Goal: Information Seeking & Learning: Compare options

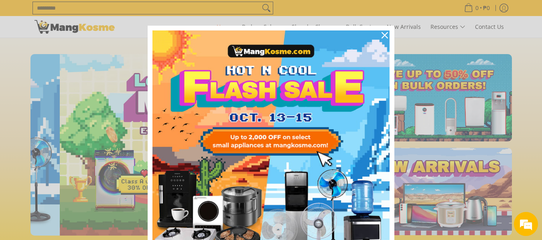
scroll to position [0, 319]
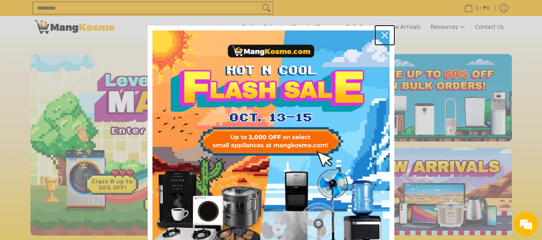
click at [384, 35] on icon "close icon" at bounding box center [385, 35] width 6 height 6
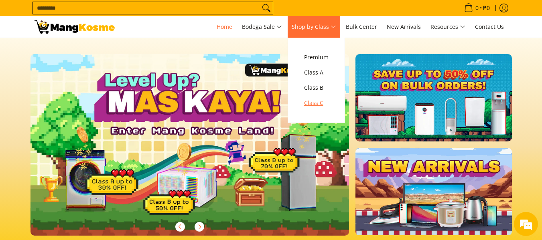
click at [320, 102] on span "Class C" at bounding box center [316, 103] width 24 height 10
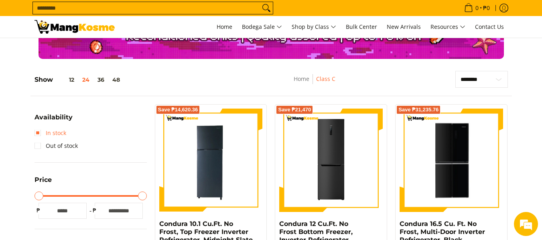
click at [45, 132] on link "In stock" at bounding box center [51, 133] width 32 height 13
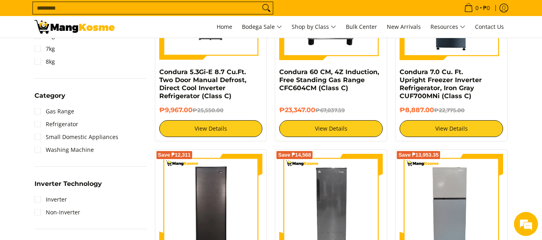
scroll to position [434, 0]
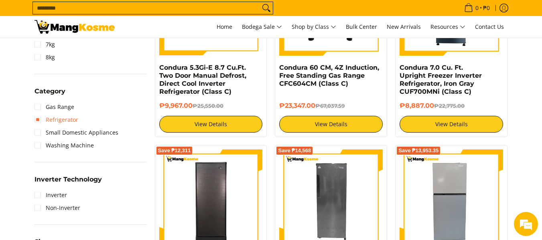
click at [57, 122] on link "Refrigerator" at bounding box center [57, 120] width 44 height 13
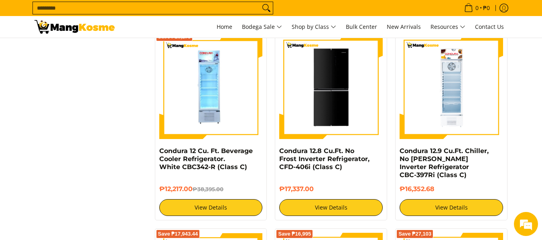
scroll to position [1364, 0]
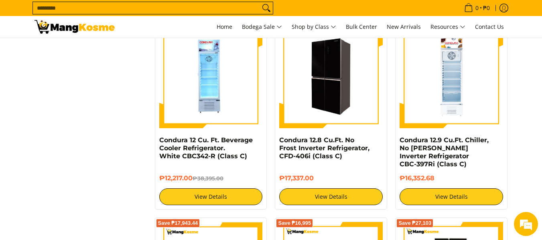
click at [330, 87] on img at bounding box center [331, 77] width 104 height 104
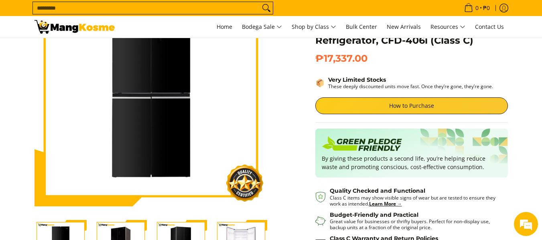
scroll to position [120, 0]
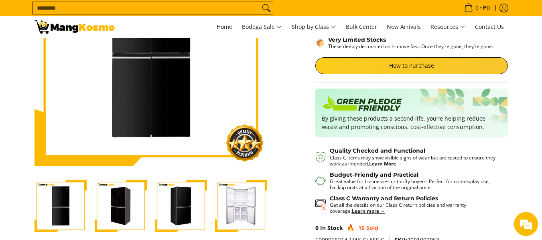
click at [120, 203] on img "Condura 12.8 Cu.Ft. No Frost Inverter Refrigerator, CFD-406i (Class C)-2" at bounding box center [121, 206] width 52 height 52
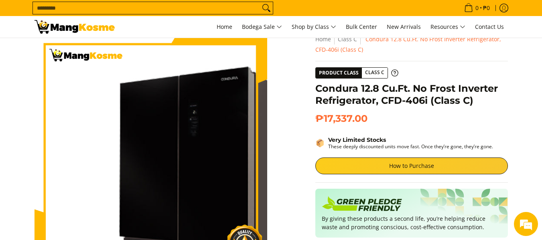
scroll to position [0, 0]
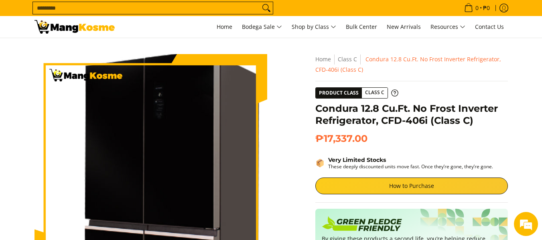
click at [140, 145] on img at bounding box center [151, 170] width 233 height 233
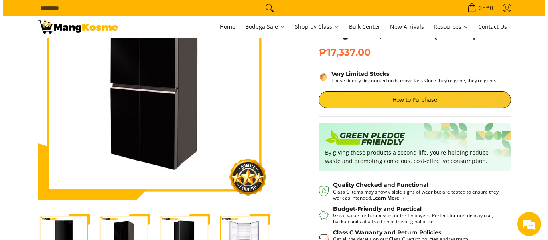
scroll to position [80, 0]
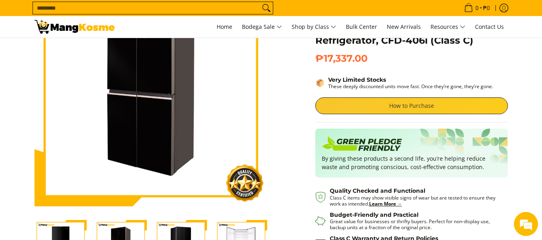
click at [403, 103] on link "How to Purchase" at bounding box center [411, 106] width 193 height 17
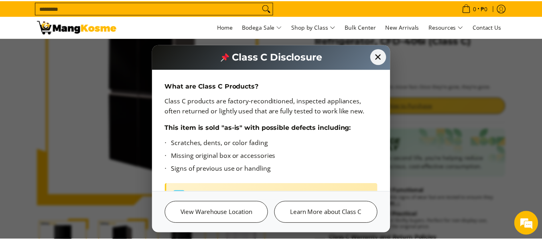
scroll to position [0, 0]
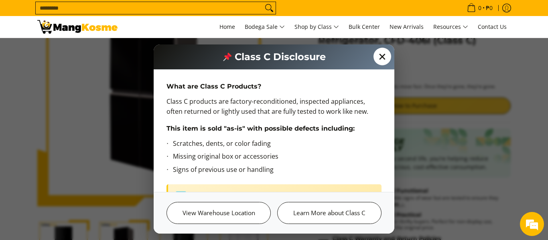
click at [382, 55] on span "✕" at bounding box center [383, 57] width 18 height 18
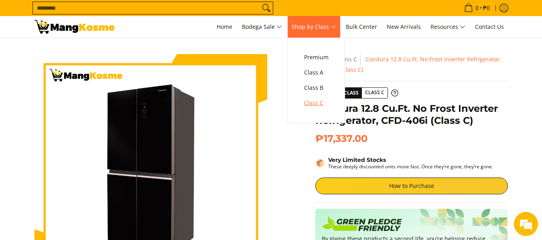
click at [319, 102] on span "Class C" at bounding box center [316, 103] width 24 height 10
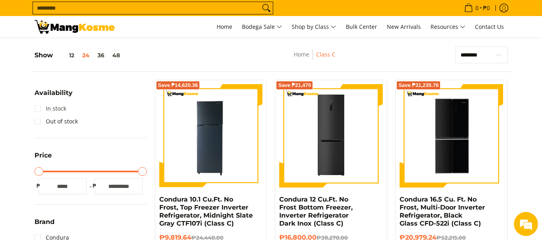
scroll to position [80, 0]
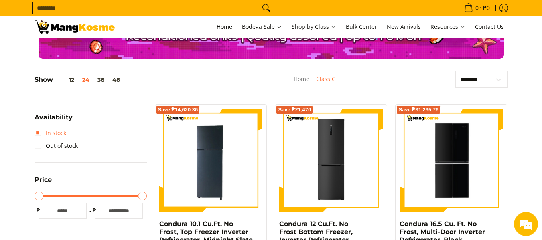
click at [37, 129] on link "In stock" at bounding box center [51, 133] width 32 height 13
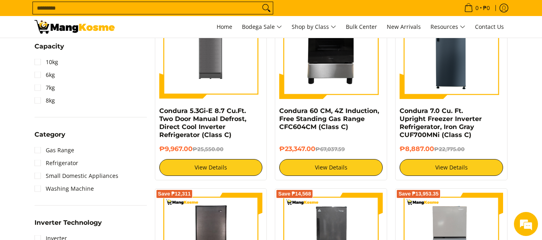
scroll to position [394, 0]
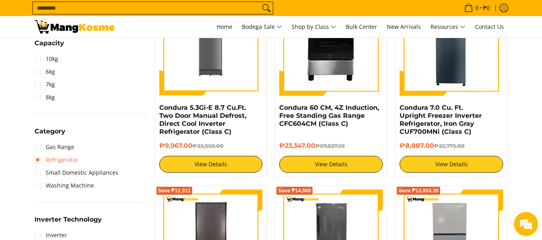
click at [41, 157] on link "Refrigerator" at bounding box center [57, 160] width 44 height 13
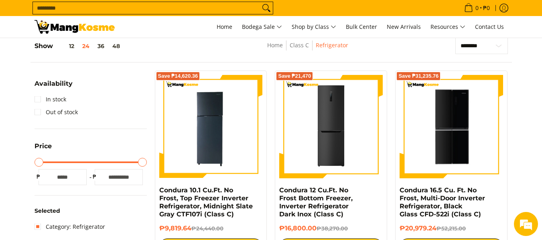
scroll to position [113, 0]
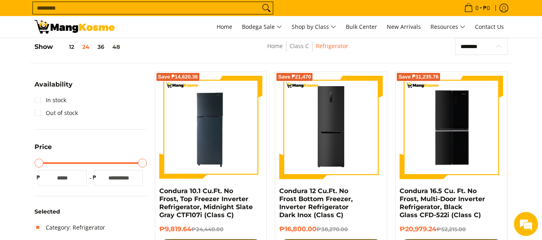
click at [485, 48] on select "**********" at bounding box center [481, 46] width 53 height 17
select select "**********"
click at [455, 38] on select "**********" at bounding box center [481, 46] width 53 height 17
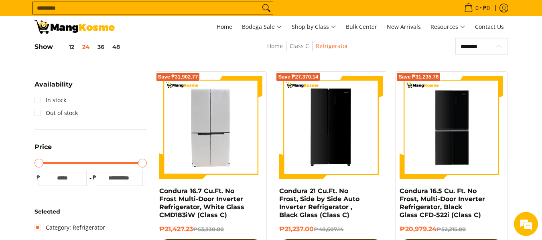
scroll to position [153, 0]
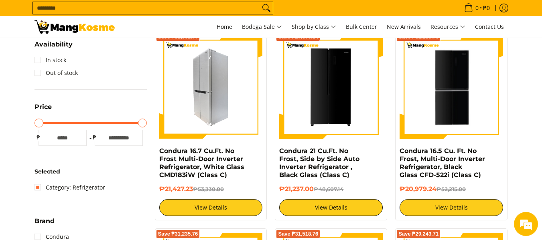
click at [205, 87] on img at bounding box center [211, 88] width 104 height 104
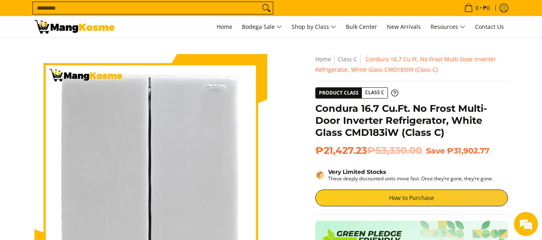
click at [151, 131] on img at bounding box center [151, 170] width 233 height 233
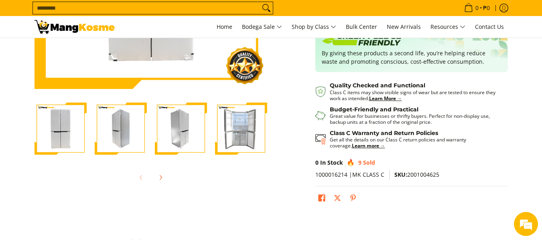
scroll to position [201, 0]
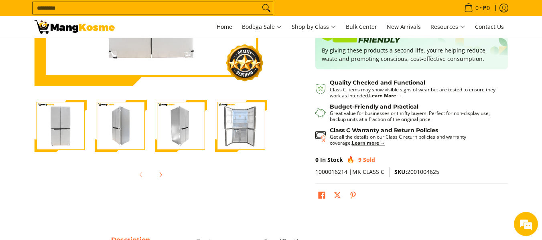
click at [128, 113] on img "Condura 16.7 Cu.Ft. No Frost Multi-Door Inverter Refrigerator, White Glass CMD1…" at bounding box center [121, 126] width 52 height 52
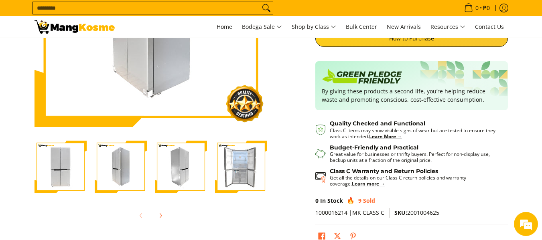
scroll to position [160, 0]
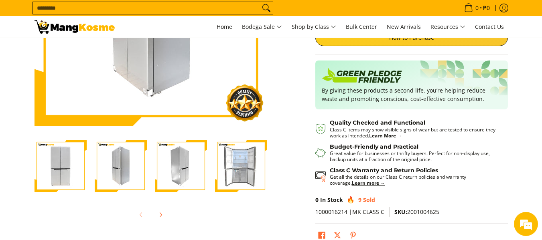
click at [185, 152] on img "Condura 16.7 Cu.Ft. No Frost Multi-Door Inverter Refrigerator, White Glass CMD1…" at bounding box center [181, 166] width 52 height 52
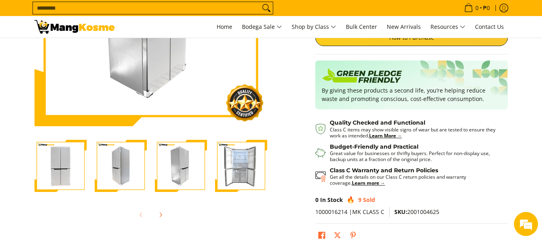
click at [233, 167] on img "Condura 16.7 Cu.Ft. No Frost Multi-Door Inverter Refrigerator, White Glass CMD1…" at bounding box center [241, 166] width 52 height 52
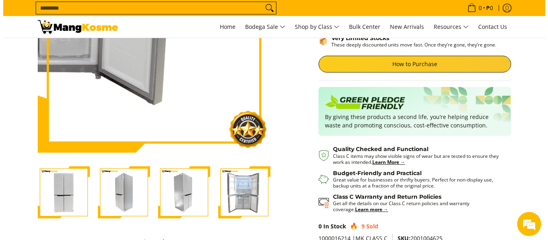
scroll to position [80, 0]
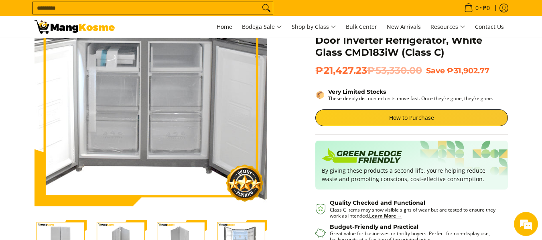
click at [149, 128] on img at bounding box center [151, 90] width 233 height 233
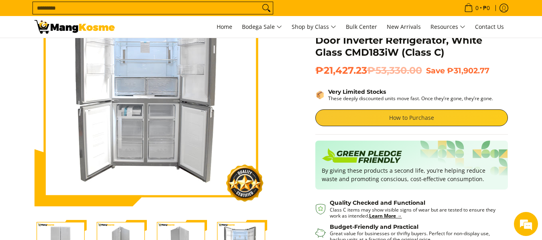
click at [418, 116] on link "How to Purchase" at bounding box center [411, 118] width 193 height 17
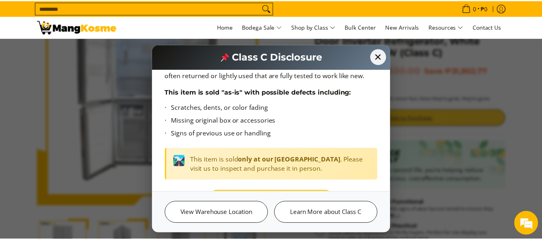
scroll to position [0, 0]
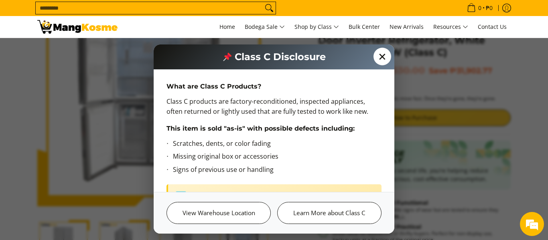
click at [386, 55] on span "✕" at bounding box center [383, 57] width 18 height 18
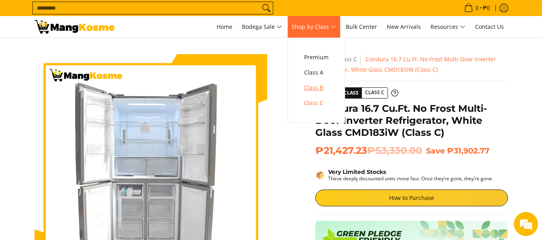
click at [321, 88] on span "Class B" at bounding box center [316, 88] width 24 height 10
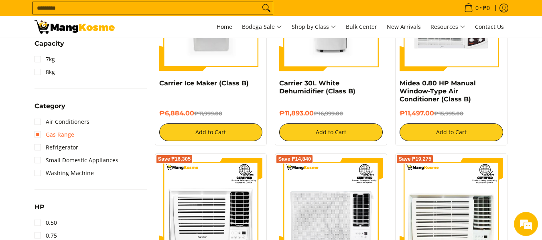
scroll to position [441, 0]
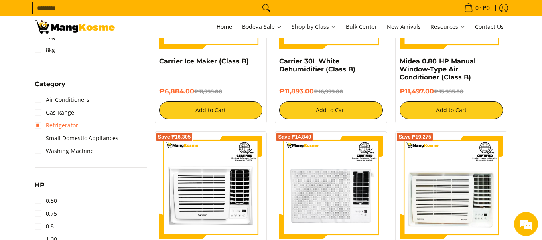
click at [48, 126] on link "Refrigerator" at bounding box center [57, 125] width 44 height 13
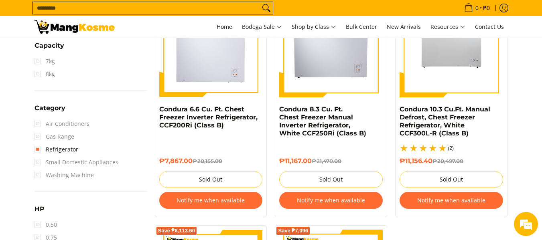
scroll to position [441, 0]
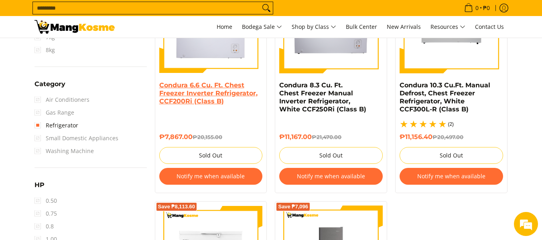
click at [216, 101] on link "Condura 6.6 Cu. Ft. Chest Freezer Inverter Refrigerator, CCF200Ri (Class B)" at bounding box center [208, 93] width 98 height 24
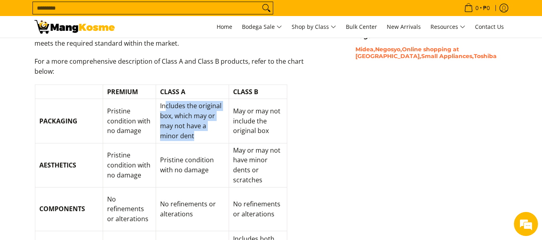
drag, startPoint x: 165, startPoint y: 96, endPoint x: 193, endPoint y: 124, distance: 39.7
click at [193, 124] on td "Includes the original box, which may or may not have a minor dent" at bounding box center [192, 121] width 73 height 44
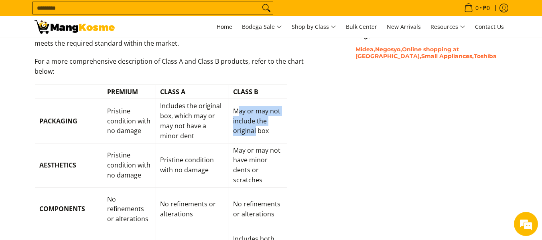
drag, startPoint x: 238, startPoint y: 101, endPoint x: 255, endPoint y: 118, distance: 23.8
click at [255, 118] on td "May or may not include the original box" at bounding box center [258, 121] width 59 height 44
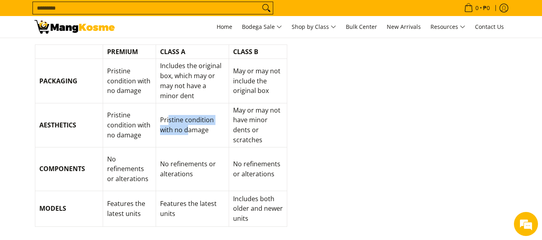
drag, startPoint x: 169, startPoint y: 108, endPoint x: 186, endPoint y: 121, distance: 21.7
click at [186, 121] on td "Pristine condition with no damage" at bounding box center [192, 125] width 73 height 44
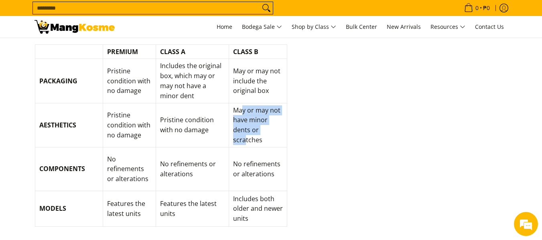
drag, startPoint x: 241, startPoint y: 101, endPoint x: 246, endPoint y: 129, distance: 28.6
click at [246, 129] on td "May or may not have minor dents or scratches" at bounding box center [258, 125] width 59 height 44
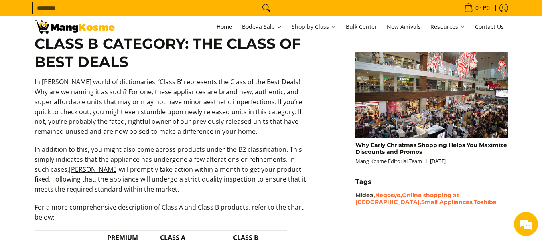
scroll to position [762, 0]
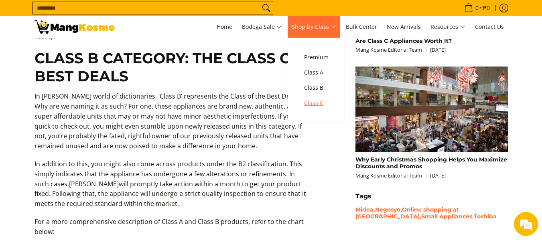
click at [323, 105] on span "Class C" at bounding box center [316, 103] width 24 height 10
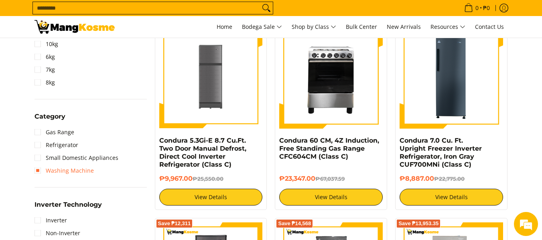
click at [57, 170] on link "Washing Machine" at bounding box center [64, 171] width 59 height 13
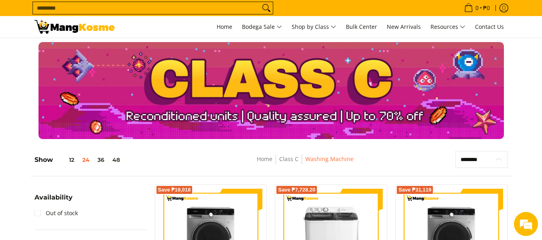
click at [479, 160] on select "**********" at bounding box center [481, 159] width 53 height 17
select select "**********"
click at [455, 151] on select "**********" at bounding box center [481, 159] width 53 height 17
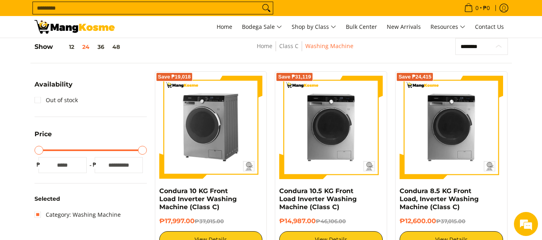
scroll to position [153, 0]
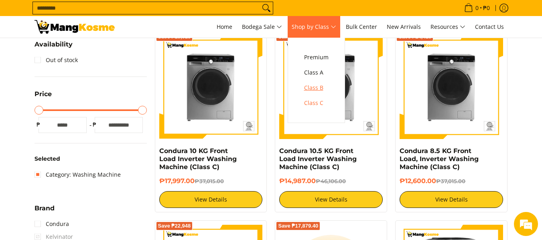
click at [319, 89] on span "Class B" at bounding box center [316, 88] width 24 height 10
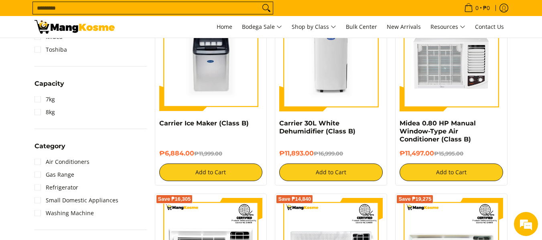
scroll to position [441, 0]
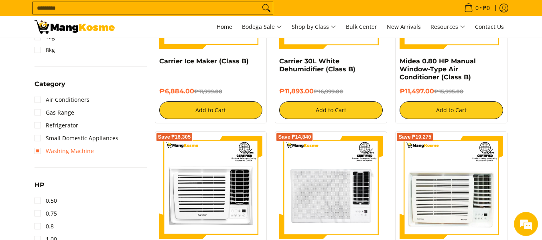
click at [54, 152] on link "Washing Machine" at bounding box center [64, 151] width 59 height 13
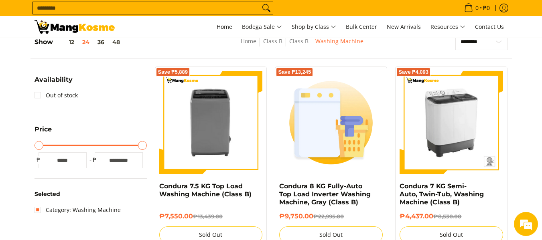
scroll to position [113, 0]
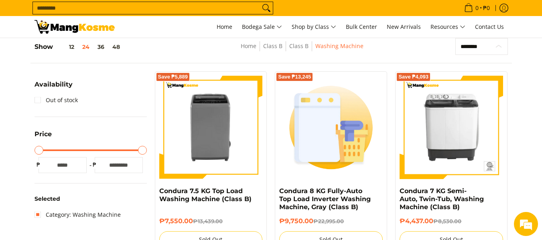
click at [481, 45] on select "**********" at bounding box center [481, 46] width 53 height 17
select select "**********"
click at [455, 38] on select "**********" at bounding box center [481, 46] width 53 height 17
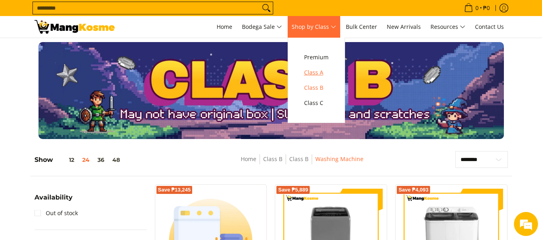
click at [320, 71] on span "Class A" at bounding box center [316, 73] width 24 height 10
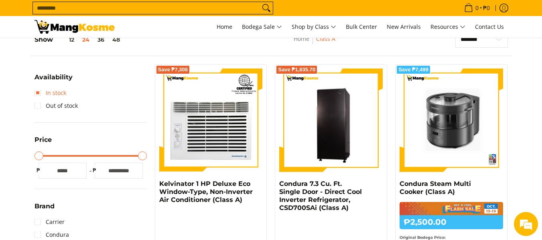
click at [41, 93] on link "In stock" at bounding box center [51, 93] width 32 height 13
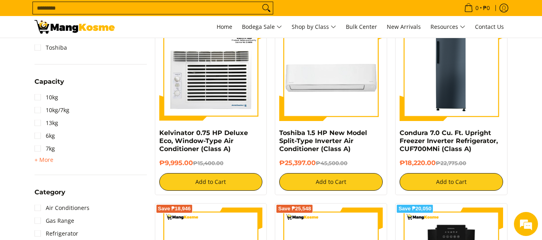
scroll to position [514, 0]
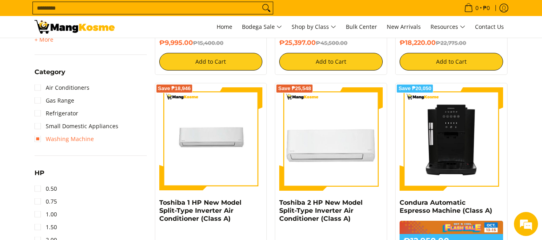
click at [57, 140] on link "Washing Machine" at bounding box center [64, 139] width 59 height 13
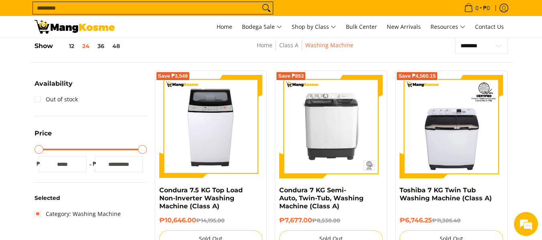
scroll to position [113, 0]
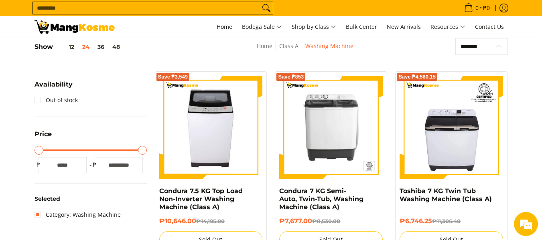
click at [473, 47] on select "**********" at bounding box center [481, 46] width 53 height 17
select select "**********"
click at [455, 38] on select "**********" at bounding box center [481, 46] width 53 height 17
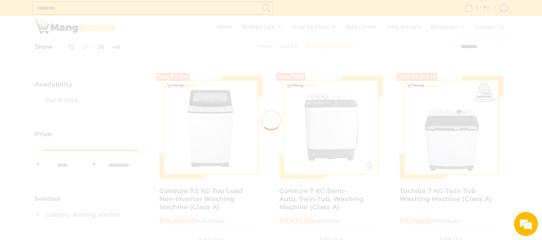
scroll to position [0, 0]
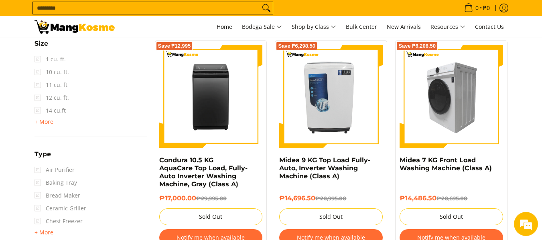
scroll to position [795, 0]
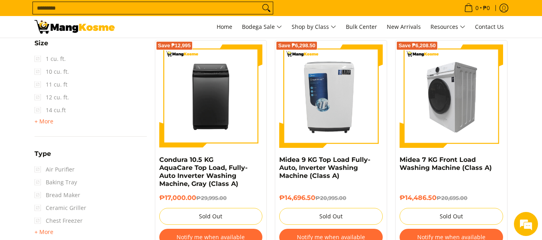
click at [435, 106] on img at bounding box center [452, 97] width 104 height 104
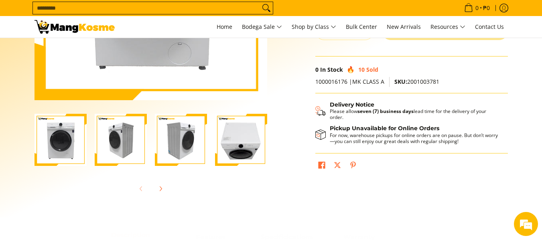
scroll to position [201, 0]
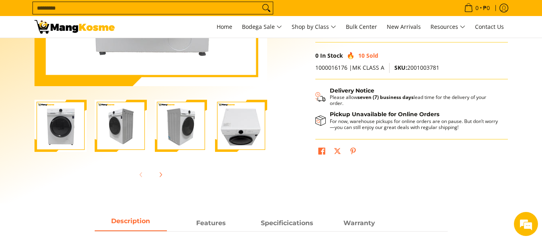
click at [121, 136] on img "Midea 7 KG Front Load Washing Machine (Class A)-2" at bounding box center [121, 126] width 52 height 52
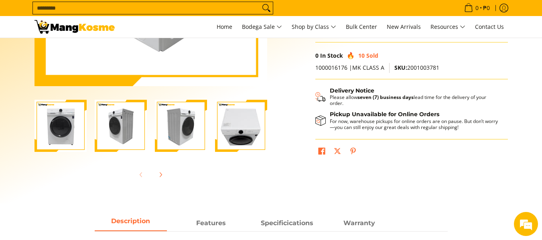
click at [188, 139] on img "Midea 7 KG Front Load Washing Machine (Class A)-3" at bounding box center [181, 126] width 52 height 52
click at [233, 129] on img "Midea 7 KG Front Load Washing Machine (Class A)-4" at bounding box center [241, 126] width 52 height 52
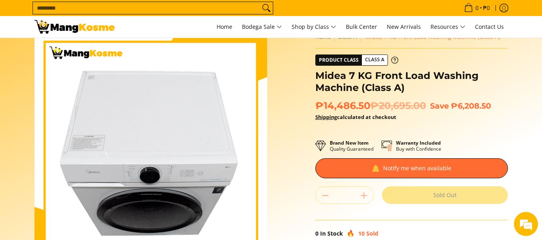
scroll to position [0, 0]
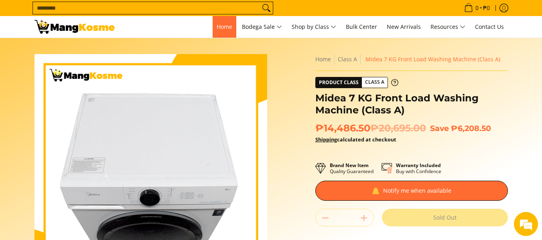
click at [219, 27] on span "Home" at bounding box center [225, 27] width 16 height 8
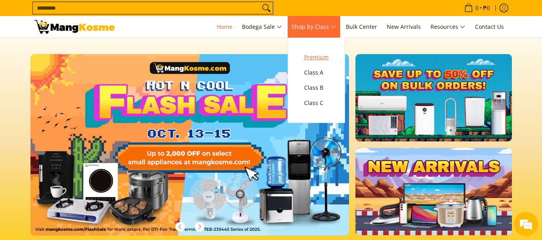
click at [321, 58] on span "Premium" at bounding box center [316, 58] width 24 height 10
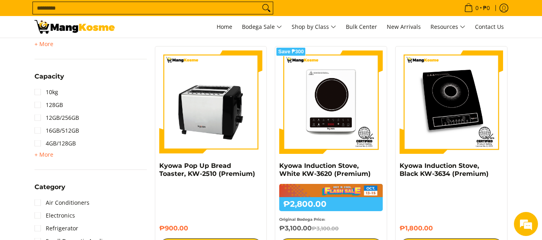
scroll to position [441, 0]
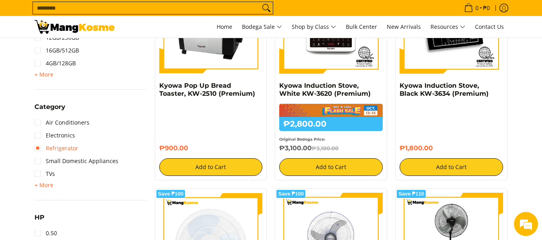
click at [63, 151] on link "Refrigerator" at bounding box center [57, 148] width 44 height 13
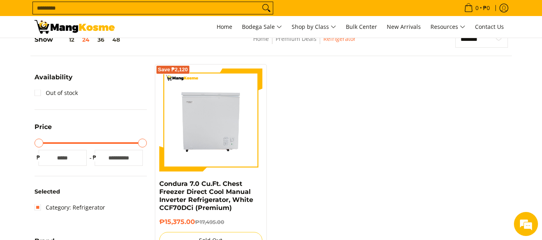
scroll to position [241, 0]
